Goal: Task Accomplishment & Management: Use online tool/utility

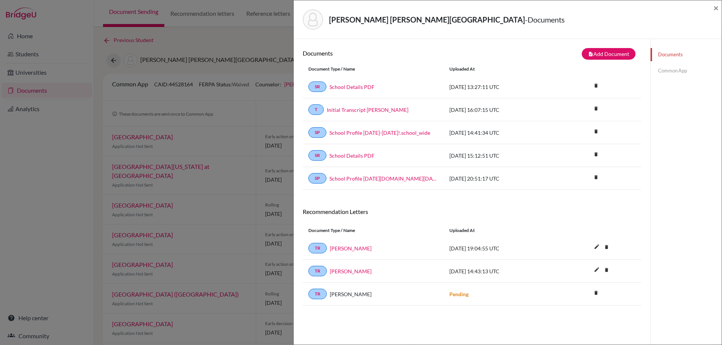
click at [109, 37] on div "Interiano Goodall, Sofia - Documents × Documents note_add Add Document Document…" at bounding box center [361, 172] width 722 height 345
click at [270, 27] on div "Interiano Goodall, Sofia - Documents × Documents note_add Add Document Document…" at bounding box center [361, 172] width 722 height 345
click at [715, 9] on span "×" at bounding box center [715, 7] width 5 height 11
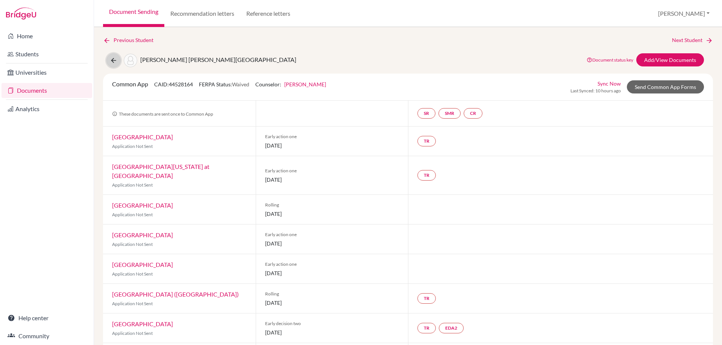
click at [115, 58] on icon at bounding box center [114, 61] width 8 height 8
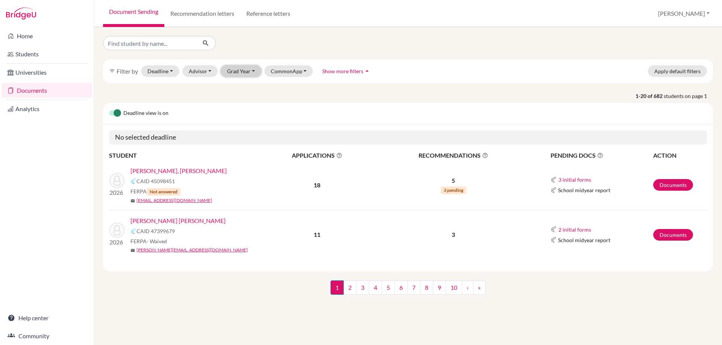
click at [240, 73] on button "Grad Year" at bounding box center [241, 71] width 41 height 12
click at [247, 91] on div "2026" at bounding box center [243, 87] width 26 height 9
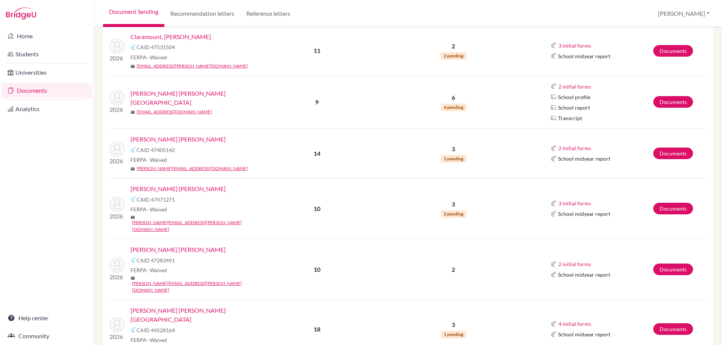
scroll to position [226, 0]
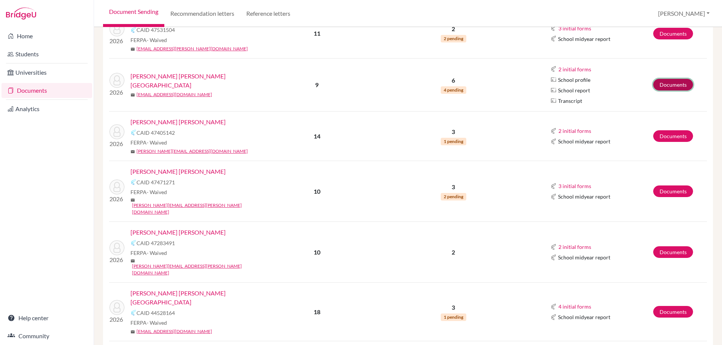
click at [661, 84] on link "Documents" at bounding box center [673, 85] width 40 height 12
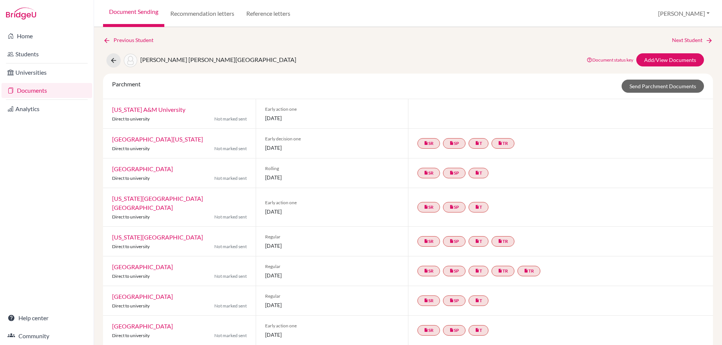
scroll to position [30, 0]
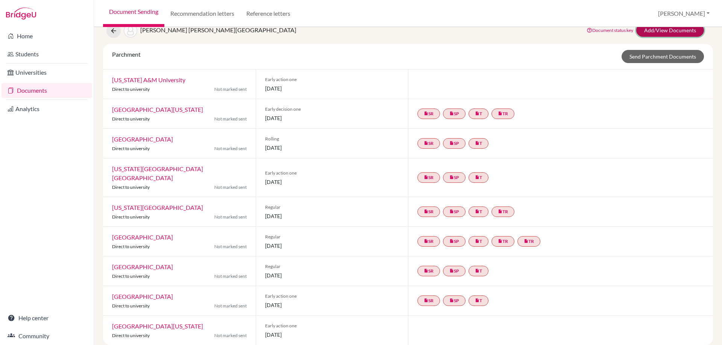
click at [659, 30] on link "Add/View Documents" at bounding box center [670, 30] width 68 height 13
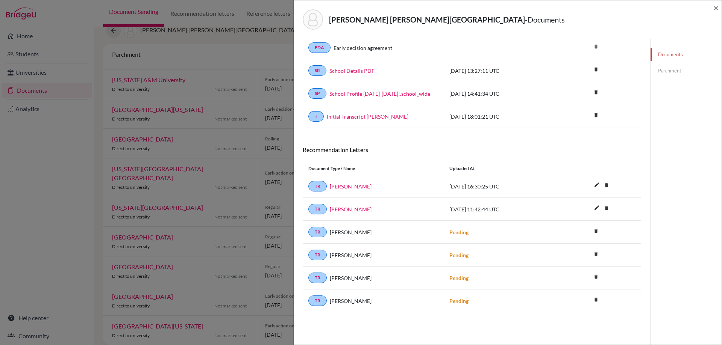
scroll to position [39, 0]
click at [205, 33] on div "[PERSON_NAME] [PERSON_NAME] - Documents × Documents note_add Add Document Docum…" at bounding box center [361, 172] width 722 height 345
click at [716, 6] on span "×" at bounding box center [715, 7] width 5 height 11
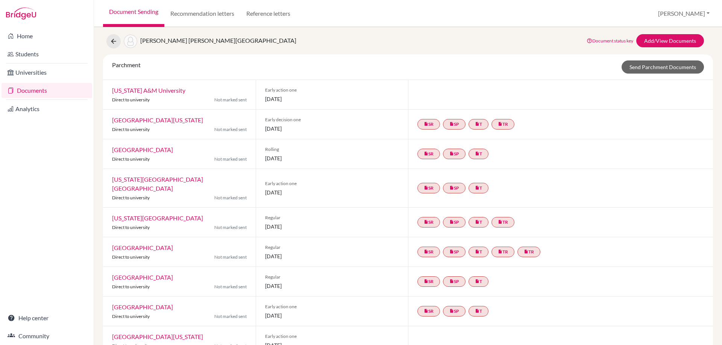
scroll to position [30, 0]
